Goal: Navigation & Orientation: Find specific page/section

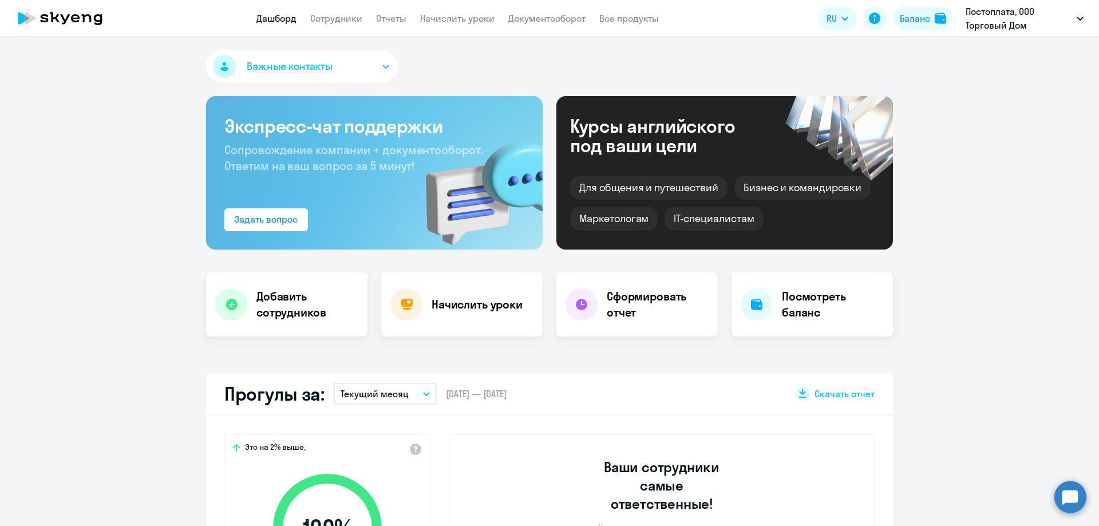
select select "30"
click at [341, 19] on link "Сотрудники" at bounding box center [336, 18] width 52 height 11
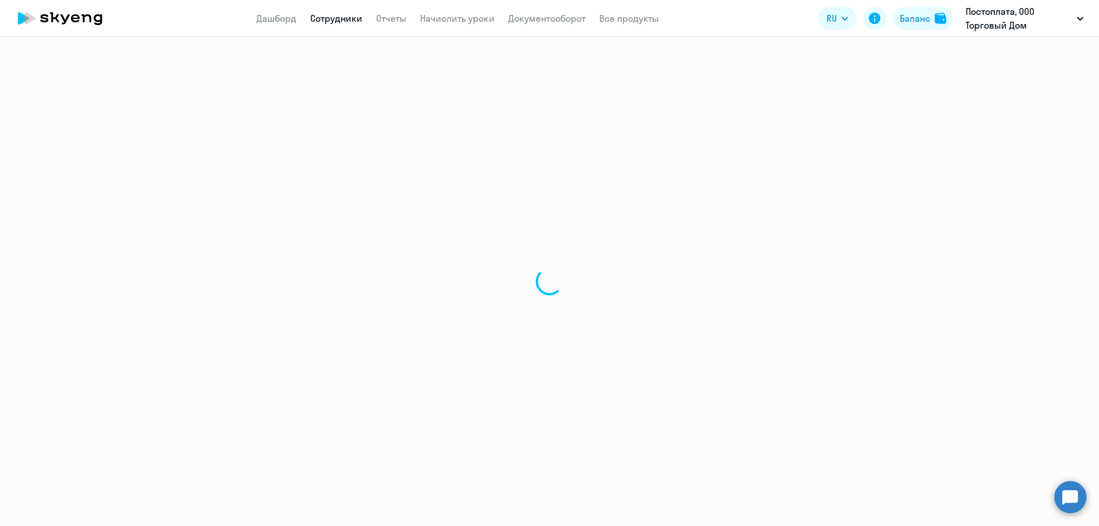
select select "30"
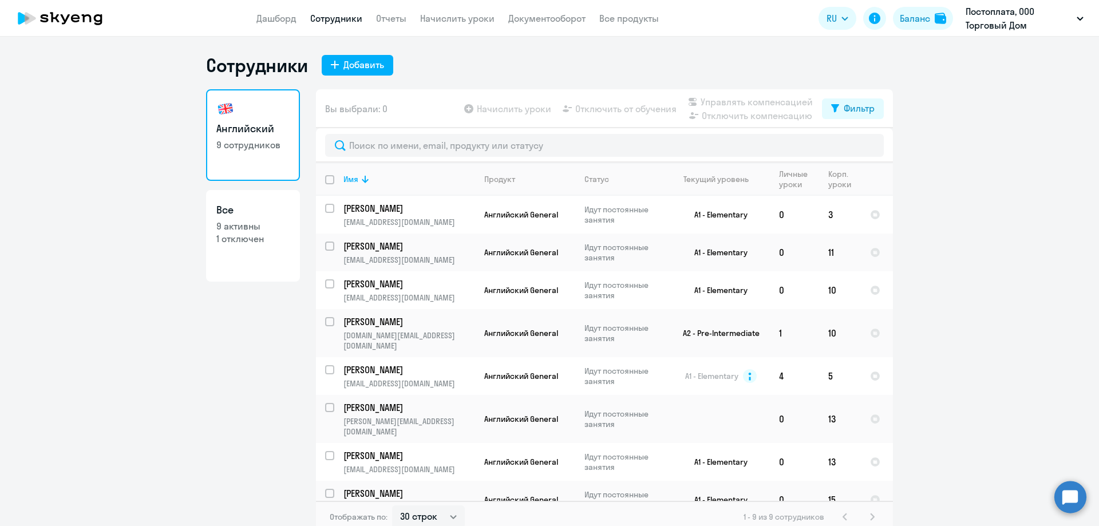
click at [414, 14] on nav "Дашборд Сотрудники Отчеты Начислить уроки Документооборот Все продукты" at bounding box center [457, 18] width 402 height 14
click at [398, 22] on link "Отчеты" at bounding box center [391, 18] width 30 height 11
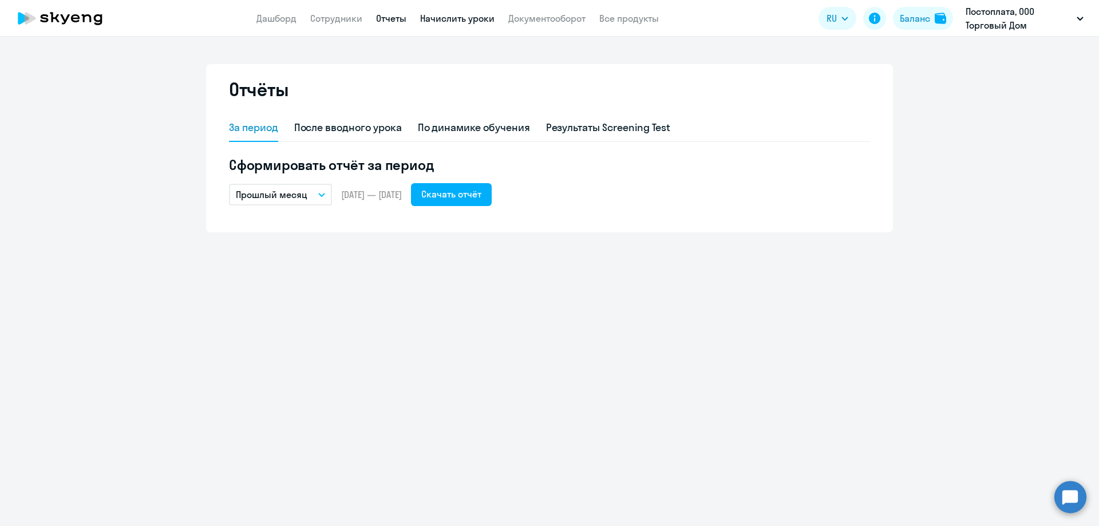
click at [424, 20] on link "Начислить уроки" at bounding box center [457, 18] width 74 height 11
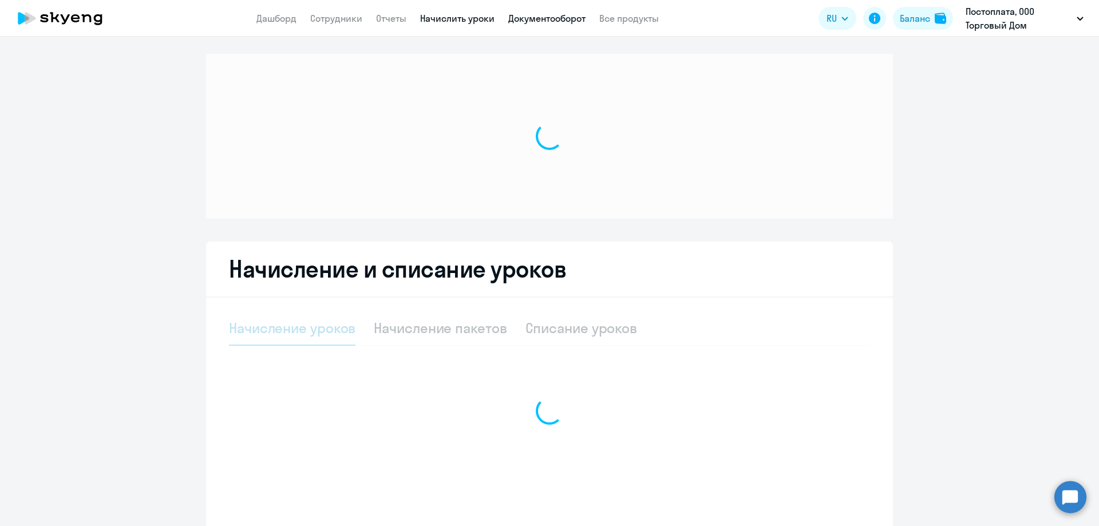
click at [539, 19] on link "Документооборот" at bounding box center [546, 18] width 77 height 11
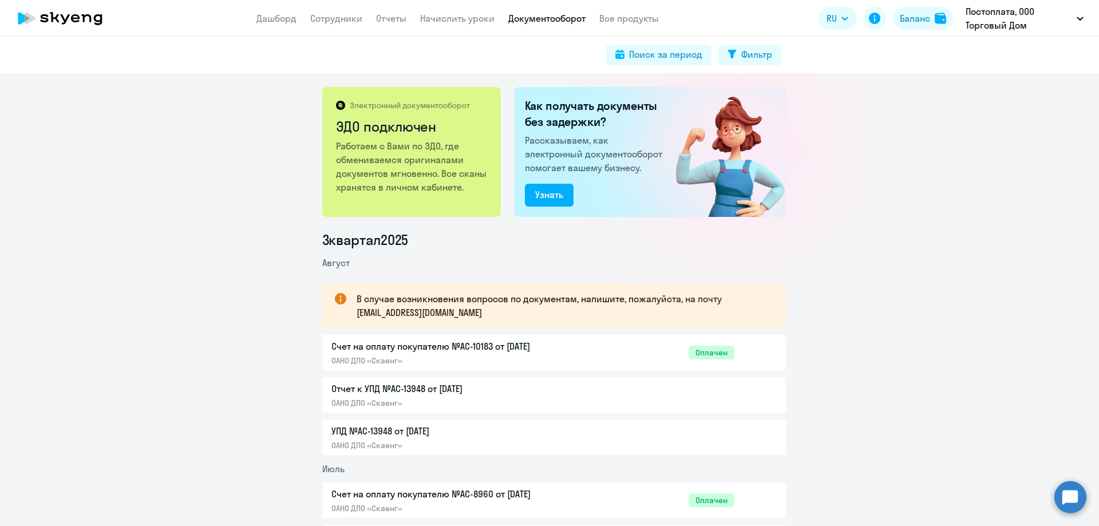
click at [267, 0] on app-header "Дашборд Сотрудники Отчеты Начислить уроки Документооборот Все продукты Дашборд …" at bounding box center [549, 18] width 1099 height 37
click at [268, 9] on app-header "Дашборд Сотрудники Отчеты Начислить уроки Документооборот Все продукты Дашборд …" at bounding box center [549, 18] width 1099 height 37
click at [277, 17] on link "Дашборд" at bounding box center [276, 18] width 40 height 11
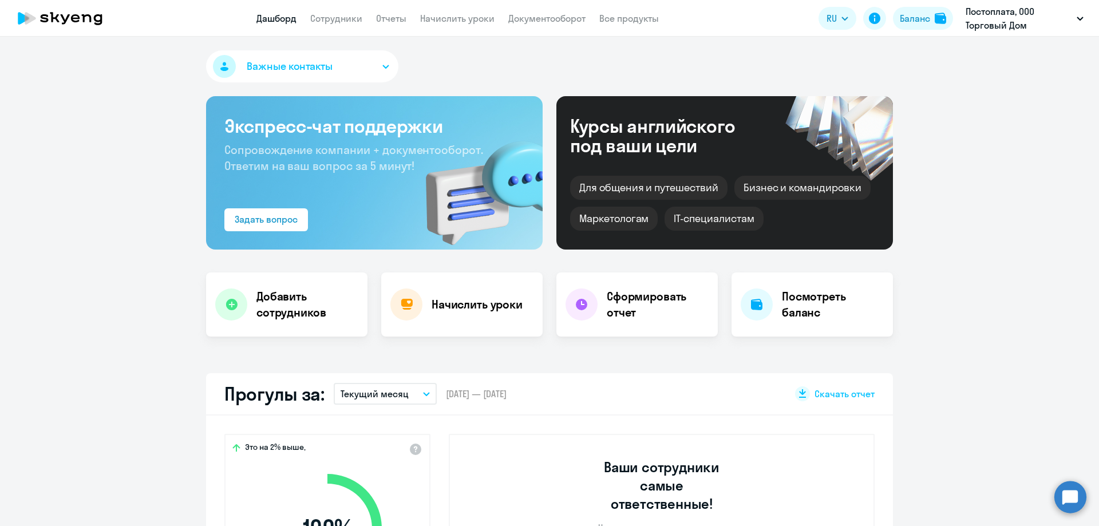
select select "30"
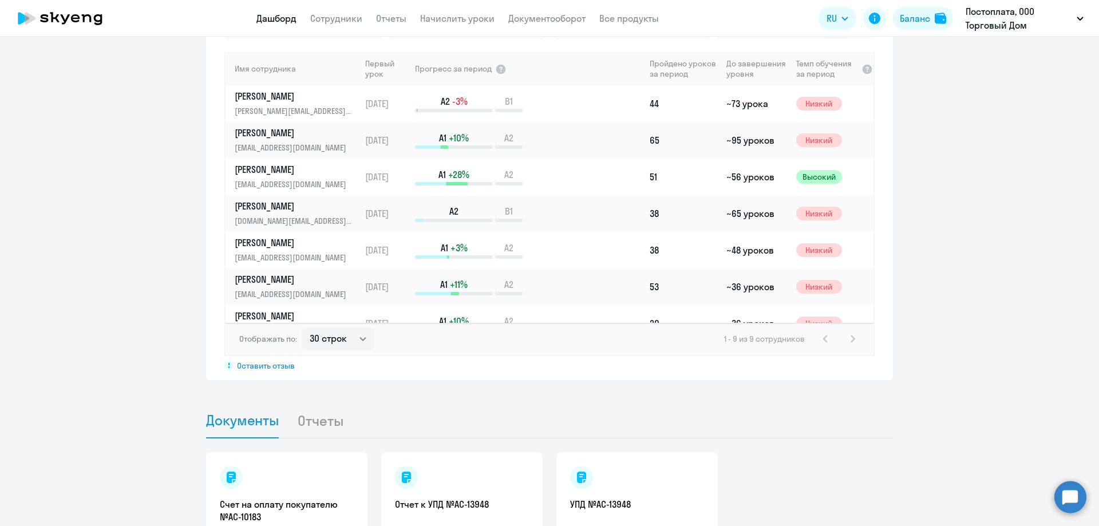
scroll to position [927, 0]
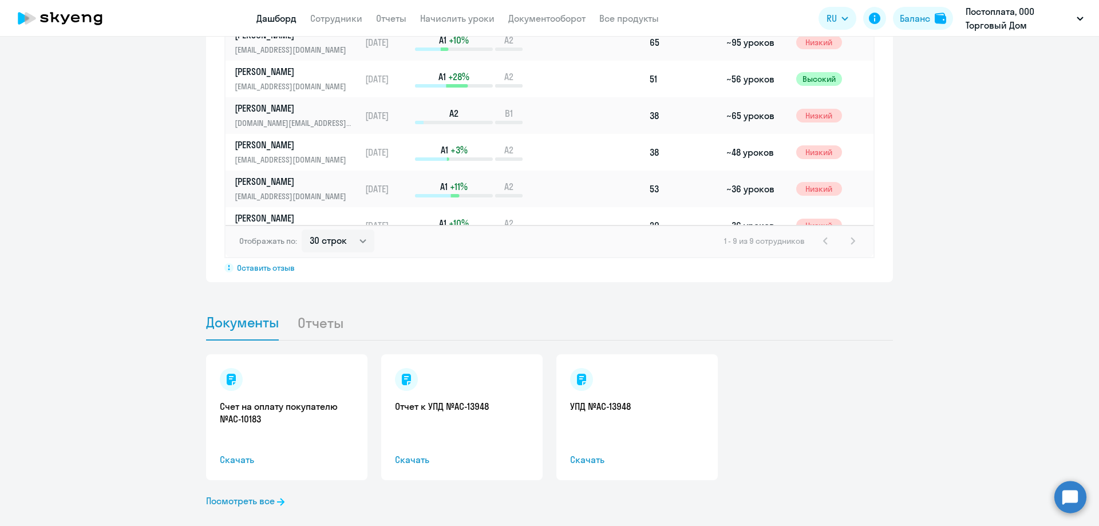
click at [314, 305] on li "Отчеты" at bounding box center [329, 322] width 65 height 35
click at [248, 314] on span "Документы" at bounding box center [242, 322] width 73 height 17
click at [337, 313] on li "Отчеты" at bounding box center [329, 322] width 65 height 35
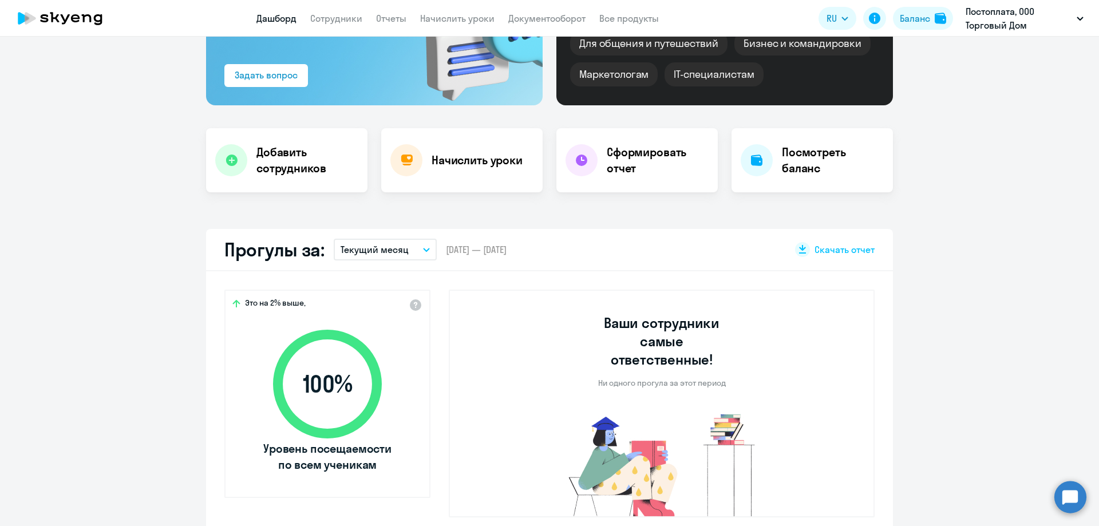
scroll to position [126, 0]
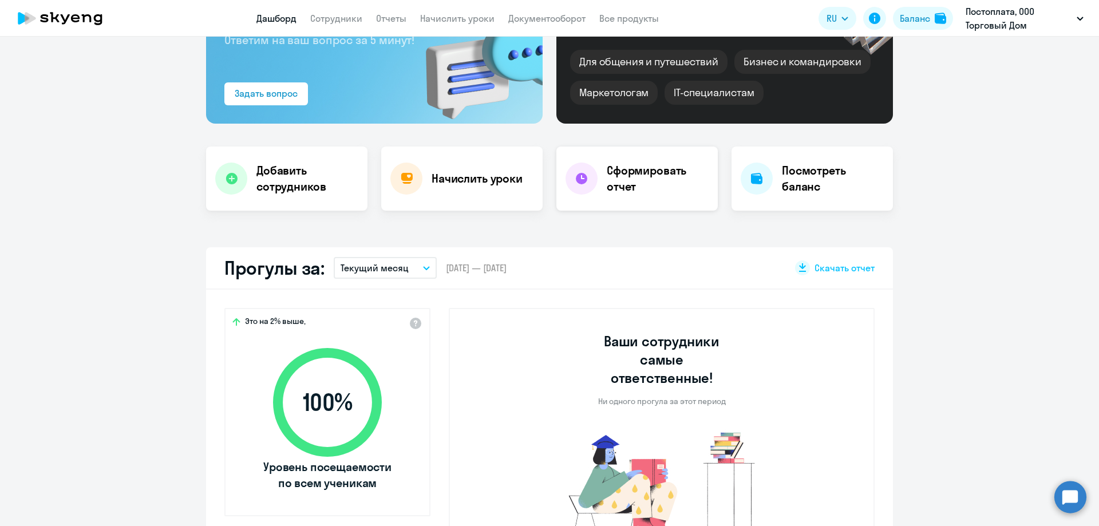
click at [653, 182] on h4 "Сформировать отчет" at bounding box center [658, 179] width 102 height 32
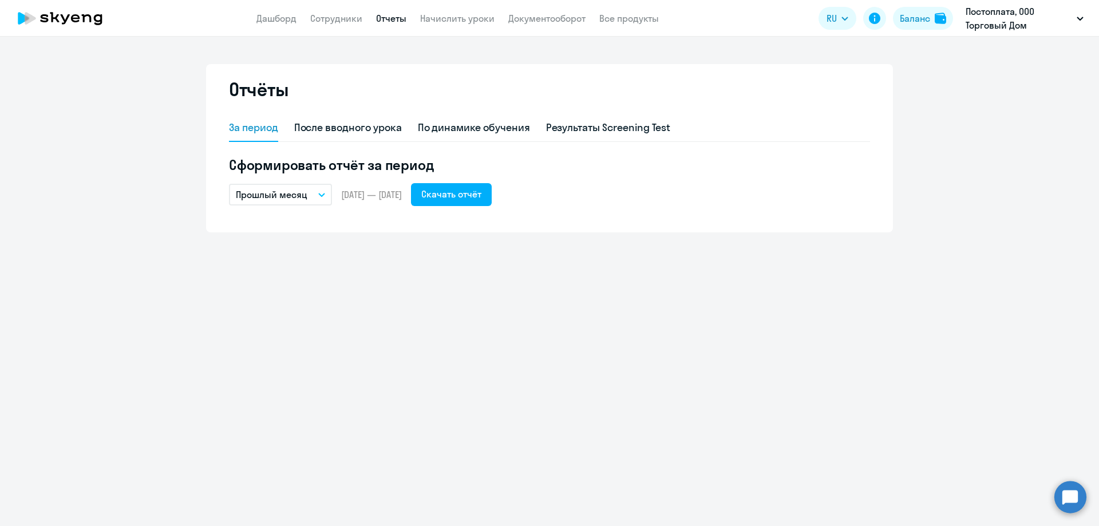
click at [322, 195] on icon "button" at bounding box center [321, 195] width 7 height 4
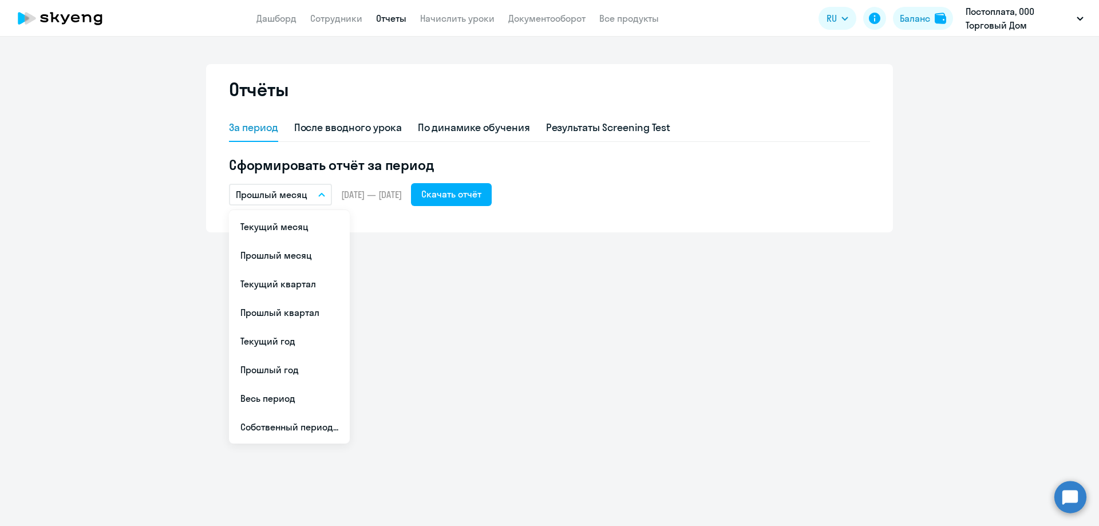
drag, startPoint x: 512, startPoint y: 268, endPoint x: 501, endPoint y: 217, distance: 52.0
click at [511, 263] on div "Отчёты За период После вводного урока По динамике обучения Результаты Screening…" at bounding box center [549, 281] width 1099 height 489
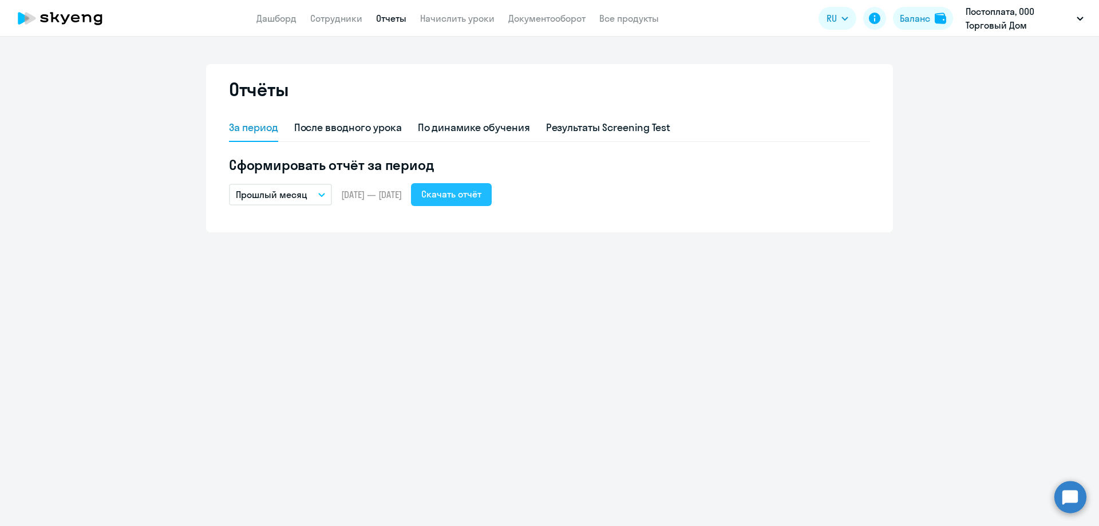
click at [481, 196] on div "Скачать отчёт" at bounding box center [451, 194] width 60 height 14
click at [564, 17] on link "Документооборот" at bounding box center [546, 18] width 77 height 11
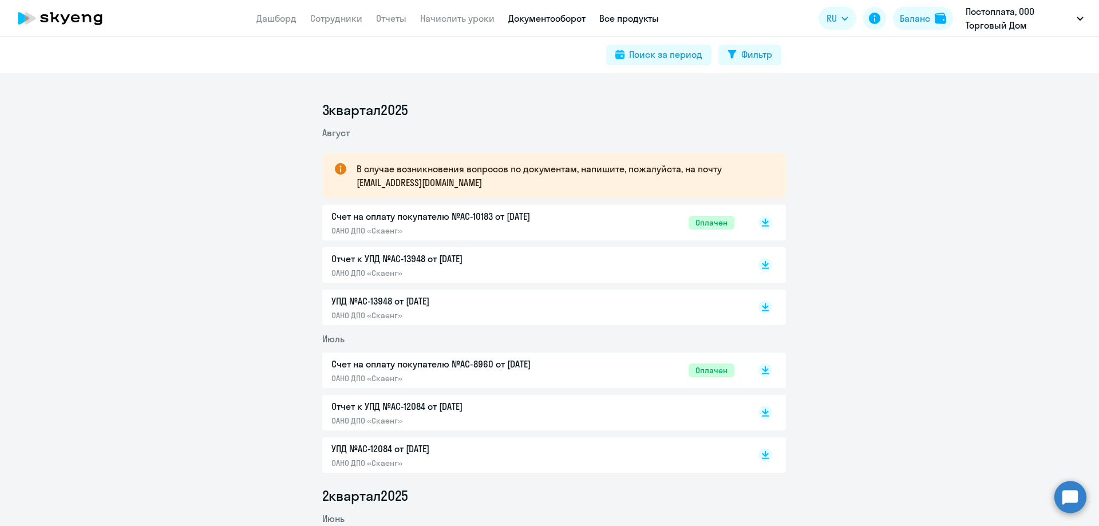
click at [628, 21] on link "Все продукты" at bounding box center [629, 18] width 60 height 11
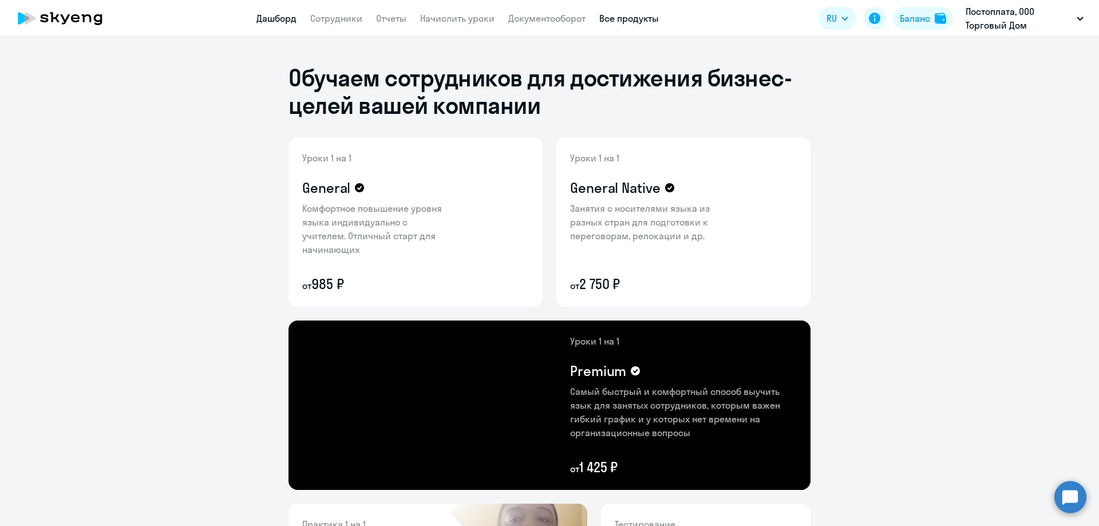
click at [283, 23] on link "Дашборд" at bounding box center [276, 18] width 40 height 11
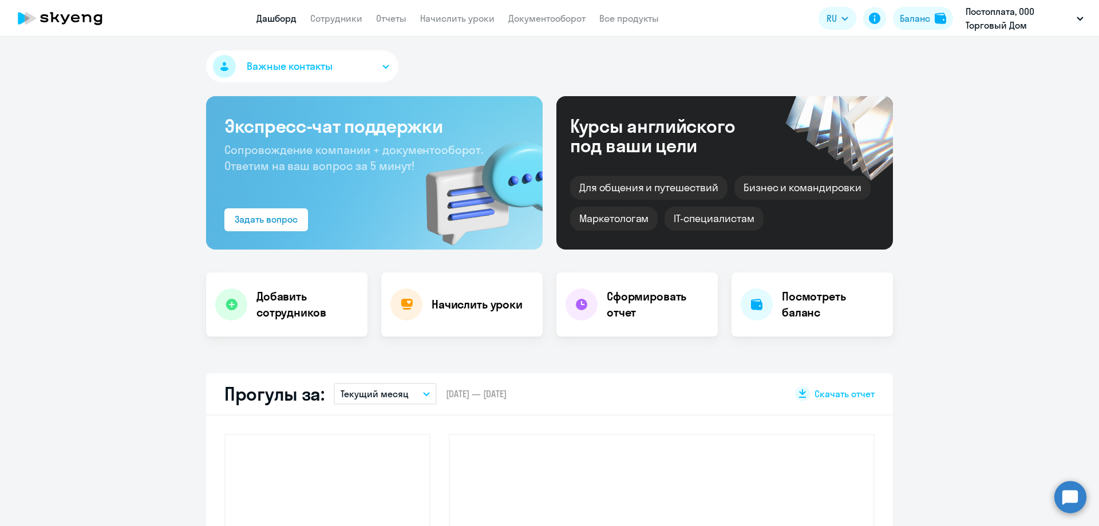
select select "30"
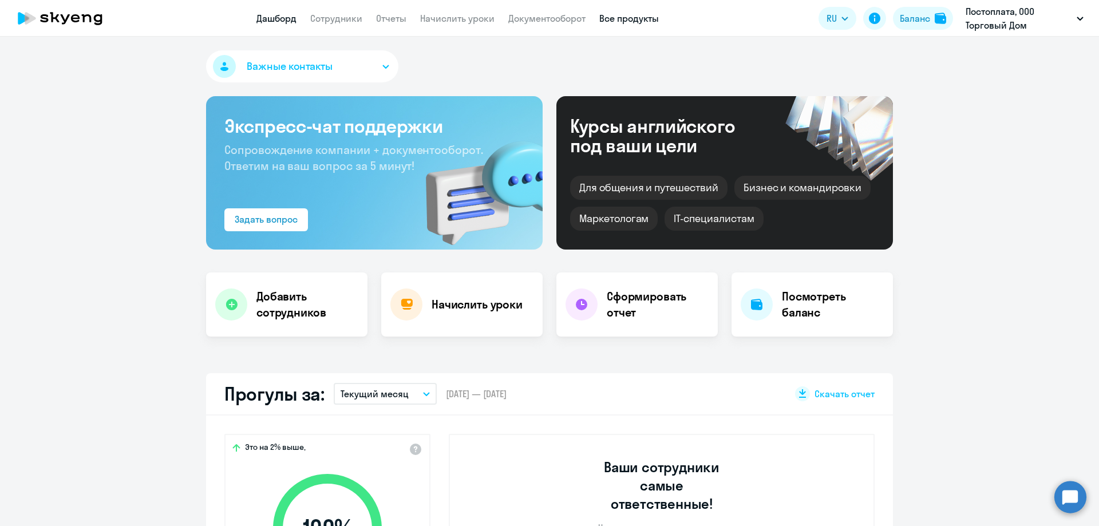
drag, startPoint x: 607, startPoint y: 31, endPoint x: 607, endPoint y: 22, distance: 9.2
click at [607, 30] on app-header "Дашборд Сотрудники Отчеты Начислить уроки Документооборот Все продукты Дашборд …" at bounding box center [549, 18] width 1099 height 37
click at [607, 22] on link "Все продукты" at bounding box center [629, 18] width 60 height 11
